Goal: Task Accomplishment & Management: Manage account settings

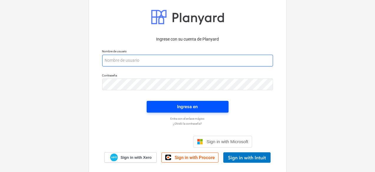
type input "[PERSON_NAME][EMAIL_ADDRESS][DOMAIN_NAME]"
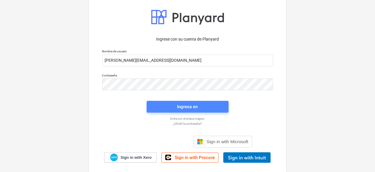
click at [196, 106] on div "Ingresa en" at bounding box center [187, 107] width 21 height 8
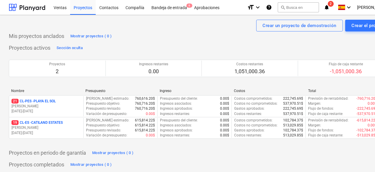
click at [63, 123] on p "19 CL-ES - CATILAND ESTATES" at bounding box center [36, 122] width 51 height 5
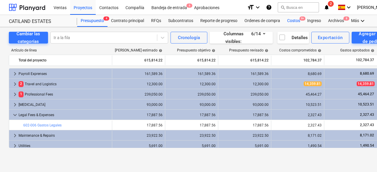
click at [294, 24] on div "Costos 9+" at bounding box center [294, 21] width 20 height 12
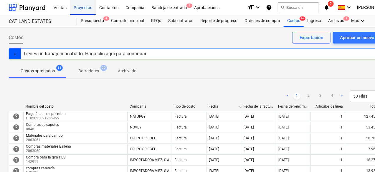
click at [84, 10] on div "Proyectos" at bounding box center [83, 7] width 26 height 15
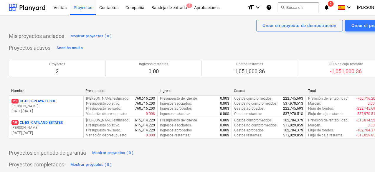
click at [65, 109] on p "[DATE] - [DATE]" at bounding box center [46, 111] width 70 height 5
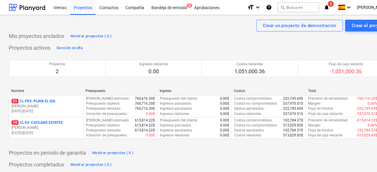
click at [65, 109] on main "Crear un proyecto de demostración Crear el proyecto Mis proyectos anclados Most…" at bounding box center [201, 100] width 403 height 171
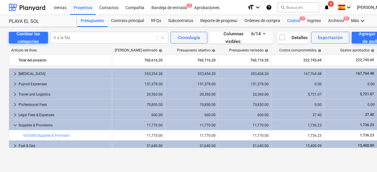
click at [294, 23] on div "Costos 3" at bounding box center [294, 21] width 20 height 12
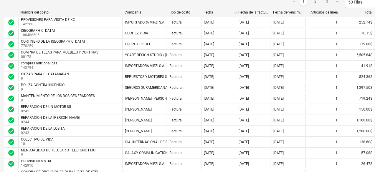
scroll to position [94, 10]
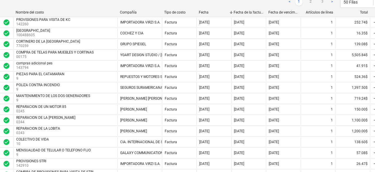
drag, startPoint x: 113, startPoint y: 5, endPoint x: 129, endPoint y: 2, distance: 16.6
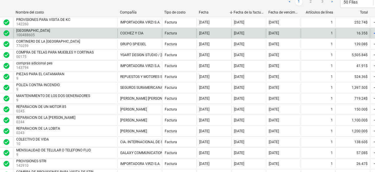
scroll to position [6, 10]
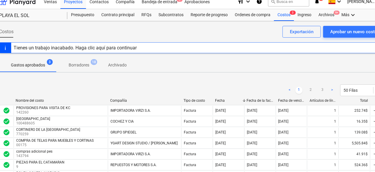
drag, startPoint x: 171, startPoint y: 99, endPoint x: 191, endPoint y: 95, distance: 19.8
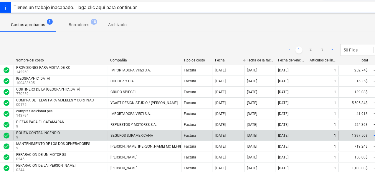
scroll to position [105, 10]
